Goal: Transaction & Acquisition: Purchase product/service

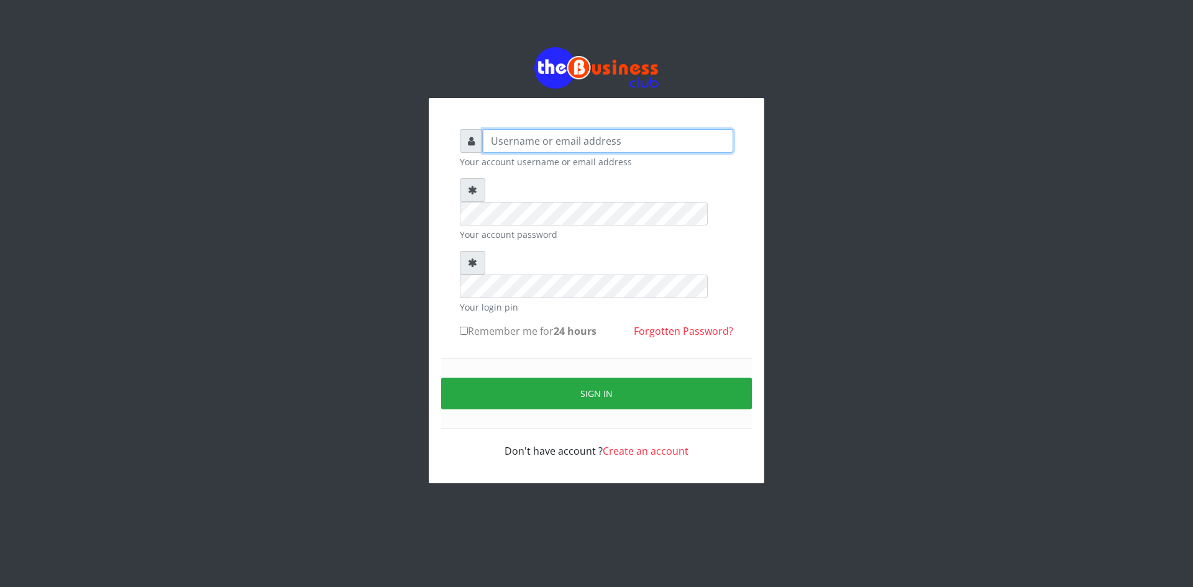
type input "ikhapo"
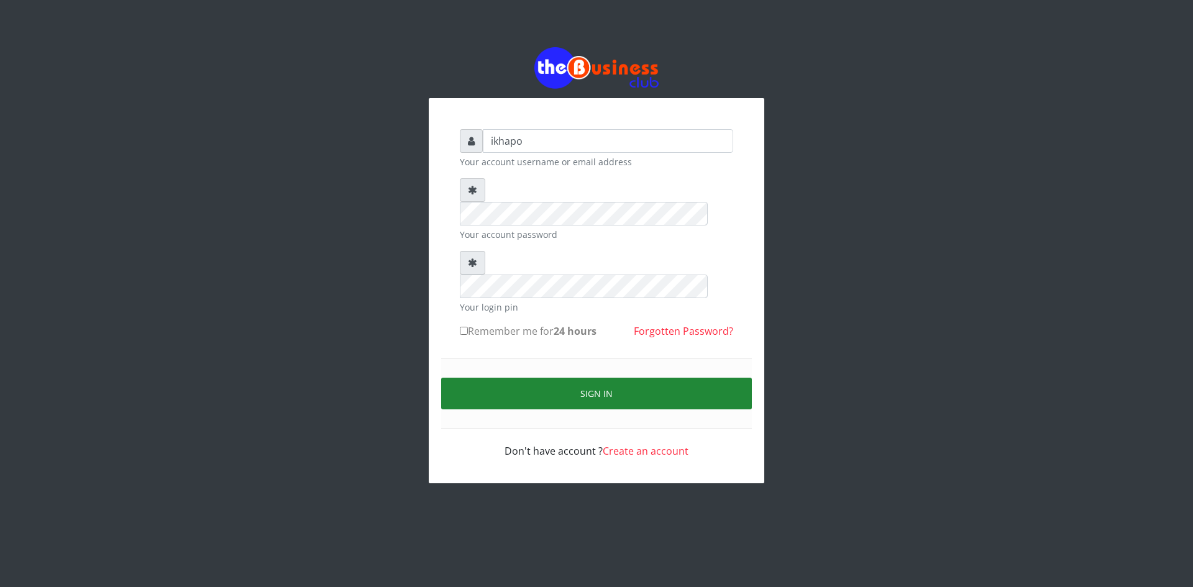
click at [495, 378] on button "Sign in" at bounding box center [596, 394] width 311 height 32
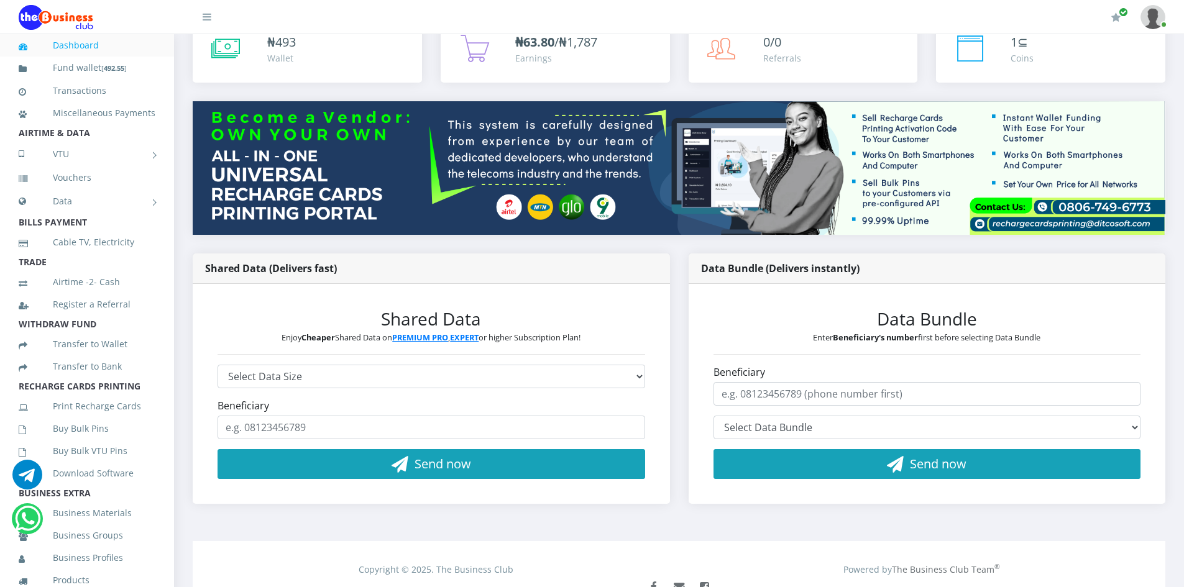
scroll to position [124, 0]
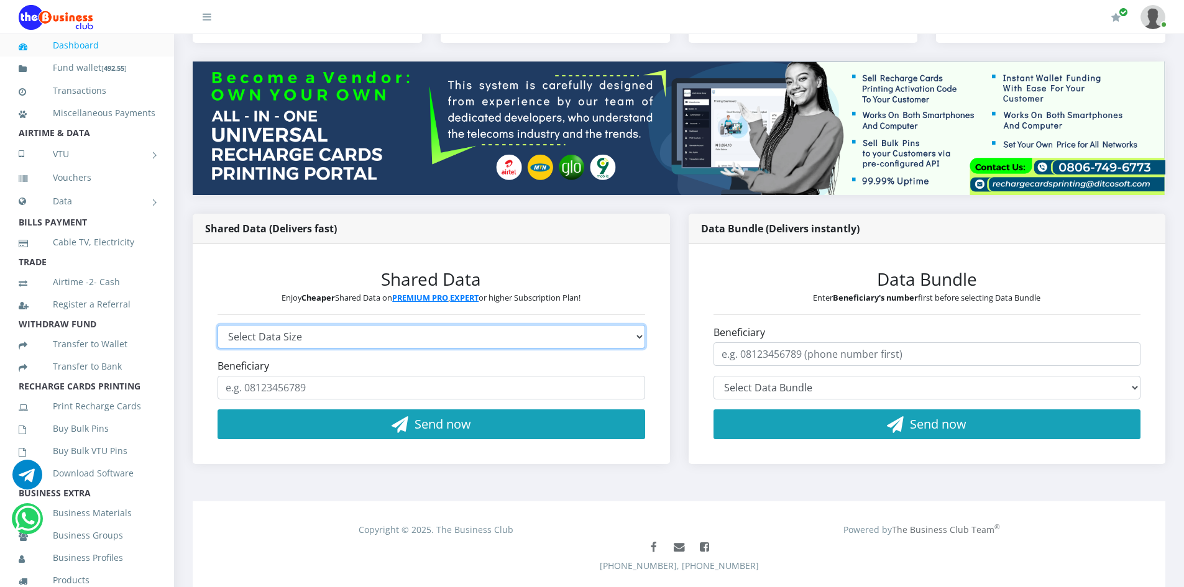
click at [411, 329] on select "Select Data Size GLO 2.9GB - ₦960 GLO 4.1GB - ₦1,440 GLO 5.8GB - ₦1,920 GLO 7.7…" at bounding box center [432, 337] width 428 height 24
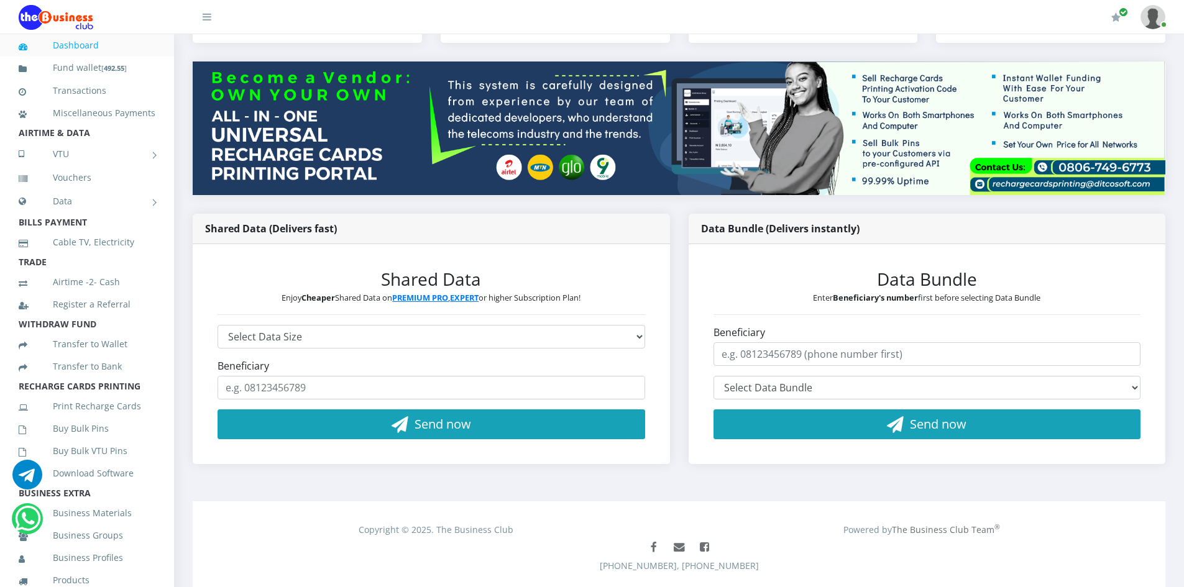
click at [783, 282] on h3 "Data Bundle" at bounding box center [927, 279] width 428 height 21
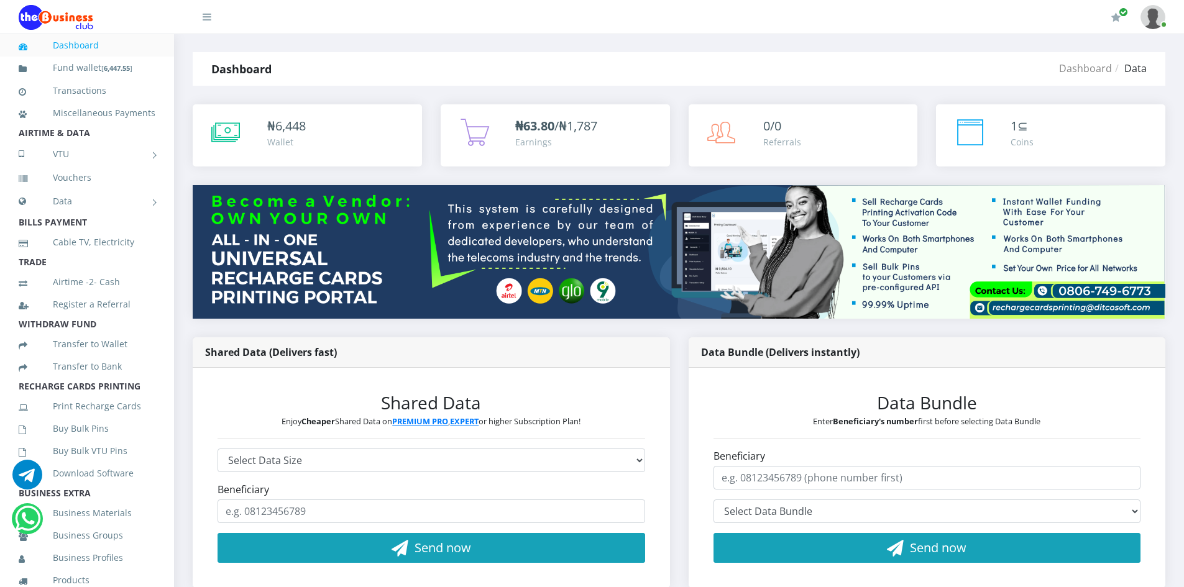
scroll to position [0, 0]
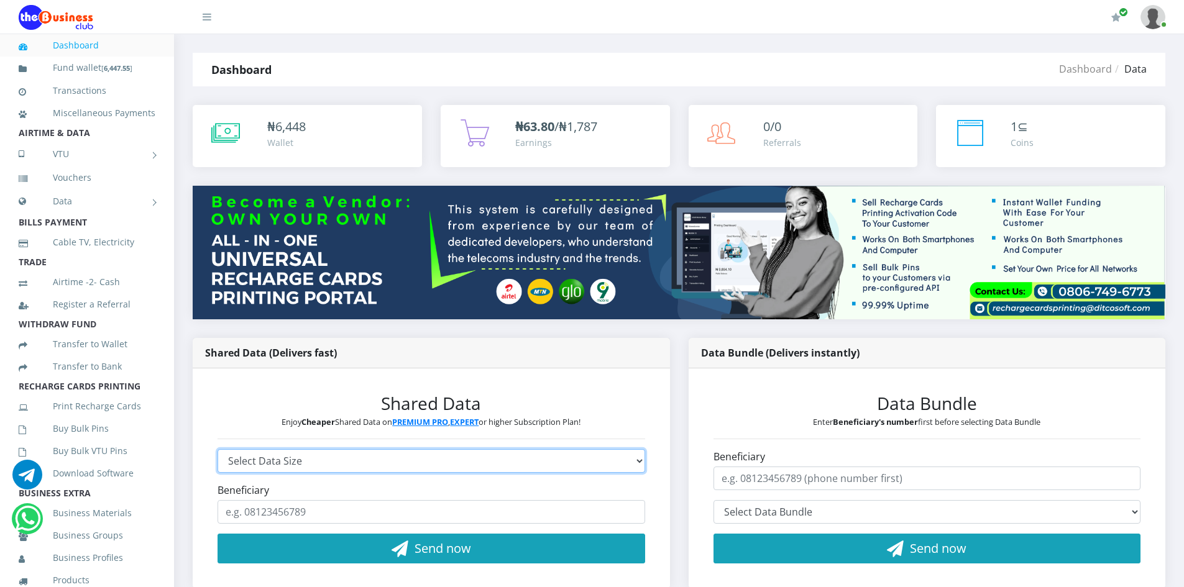
click at [300, 456] on select "Select Data Size GLO 2.9GB - ₦960 GLO 4.1GB - ₦1,440 GLO 5.8GB - ₦1,920 GLO 7.7…" at bounding box center [432, 461] width 428 height 24
select select "18GB-5825.4-AIRTEL"
click at [218, 449] on select "Select Data Size GLO 2.9GB - ₦960 GLO 4.1GB - ₦1,440 GLO 5.8GB - ₦1,920 GLO 7.7…" at bounding box center [432, 461] width 428 height 24
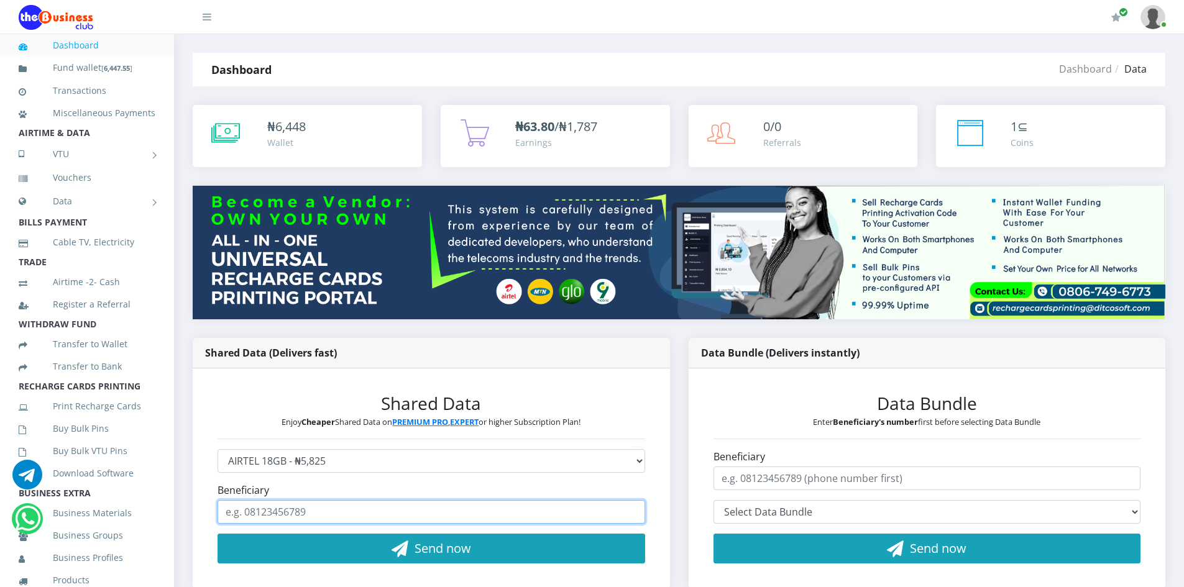
click at [260, 511] on input "Beneficiary" at bounding box center [432, 512] width 428 height 24
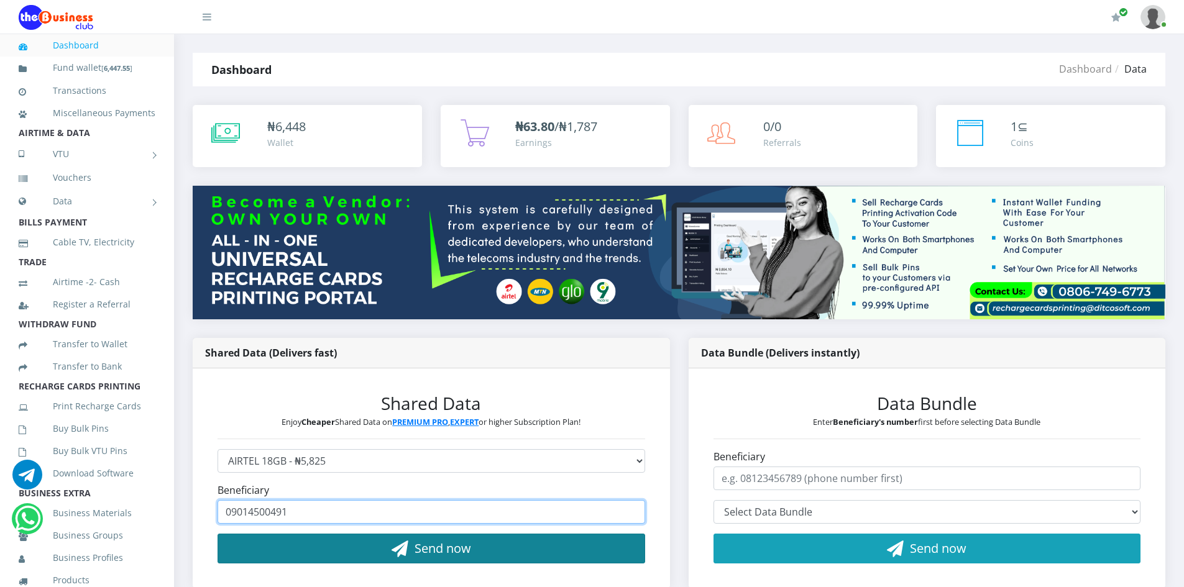
type input "09014500491"
click at [415, 555] on span "Send now" at bounding box center [443, 548] width 57 height 17
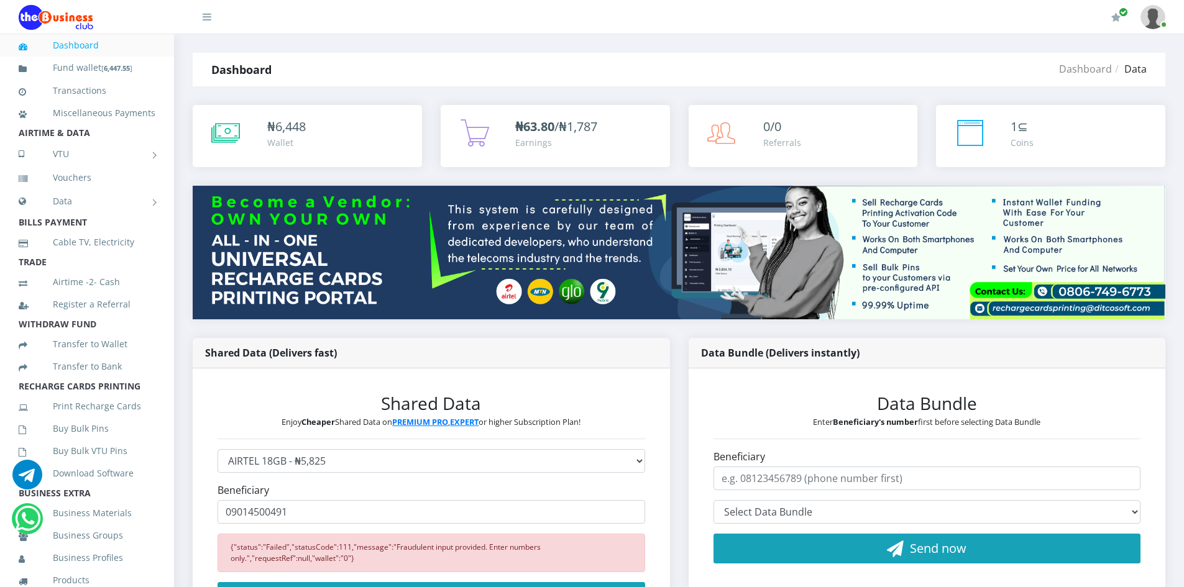
scroll to position [62, 0]
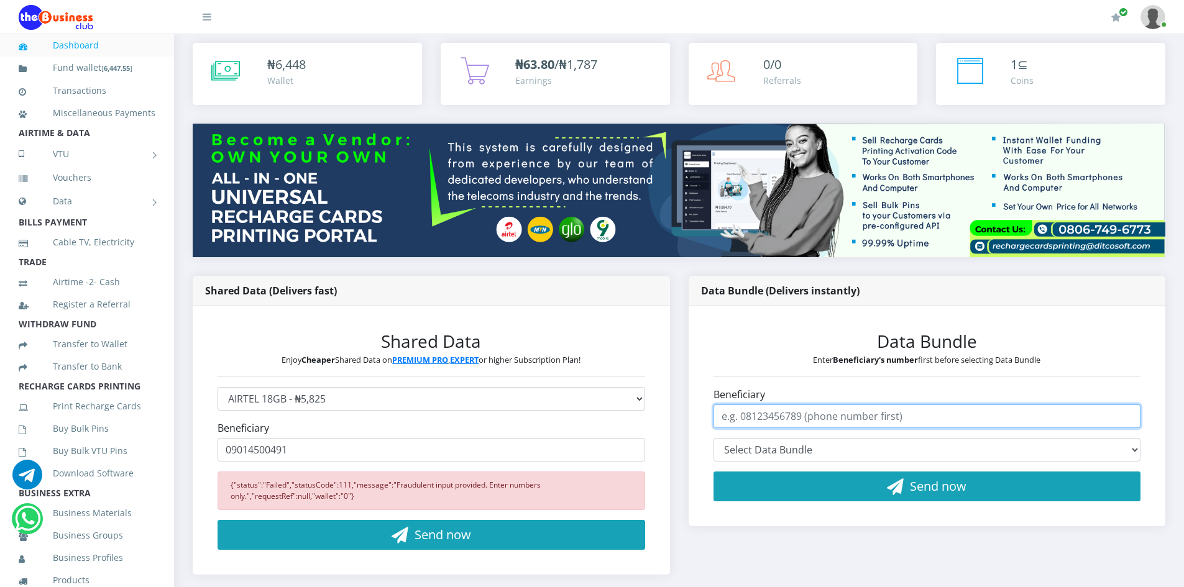
click at [785, 416] on input "Beneficiary" at bounding box center [927, 417] width 428 height 24
type input "09014500491"
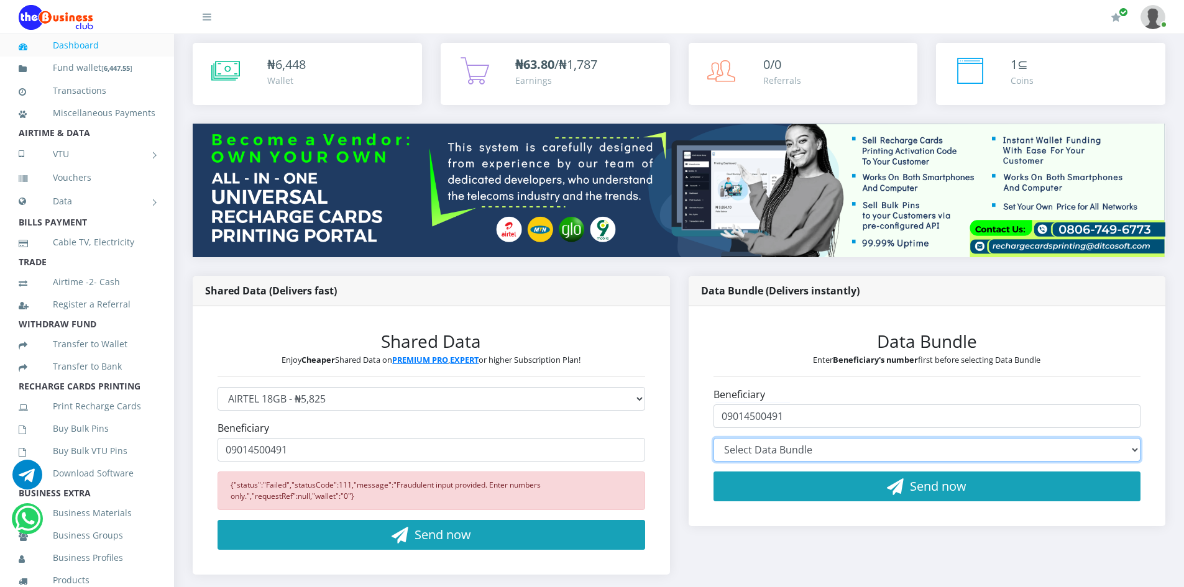
click at [802, 454] on select "Select Data Bundle" at bounding box center [927, 450] width 428 height 24
select select "ANW9*5000.00"
click at [713, 438] on select "Select Data Bundle AIRTEL 100MB - ₦97.10 (1Day) AIRTEL 200MB - ₦194.20 (2 Days)…" at bounding box center [927, 450] width 428 height 24
click at [769, 450] on select "Select Data Bundle AIRTEL 100MB - ₦97.10 (1Day) AIRTEL 200MB - ₦194.20 (2 Days)…" at bounding box center [927, 450] width 428 height 24
click at [713, 438] on select "Select Data Bundle AIRTEL 100MB - ₦97.10 (1Day) AIRTEL 200MB - ₦194.20 (2 Days)…" at bounding box center [927, 450] width 428 height 24
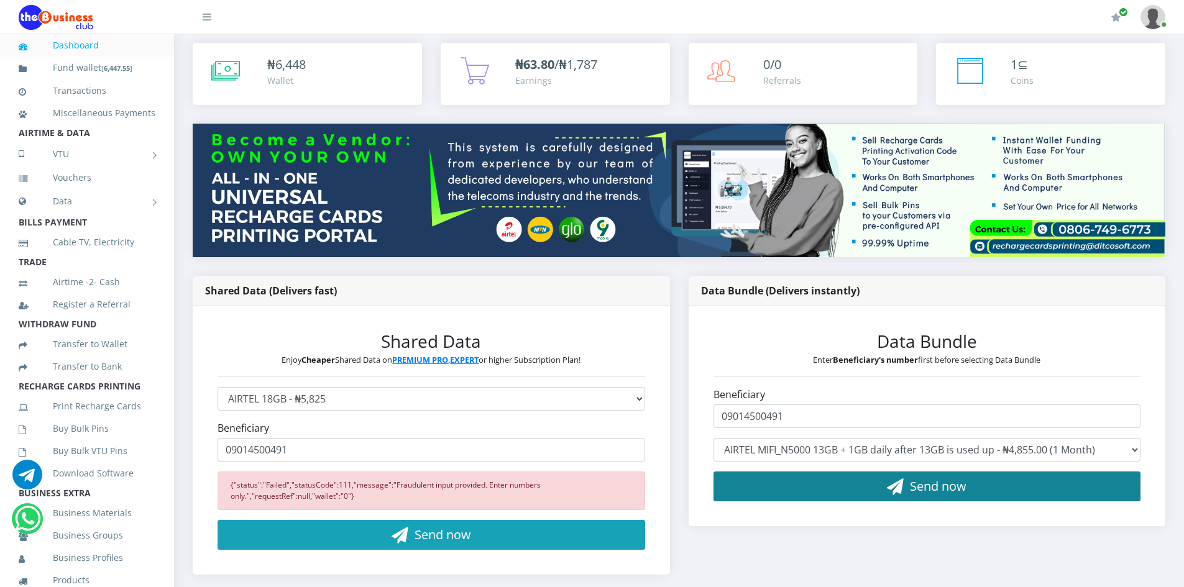
click at [827, 480] on button "Send now" at bounding box center [927, 487] width 428 height 30
